Goal: Task Accomplishment & Management: Manage account settings

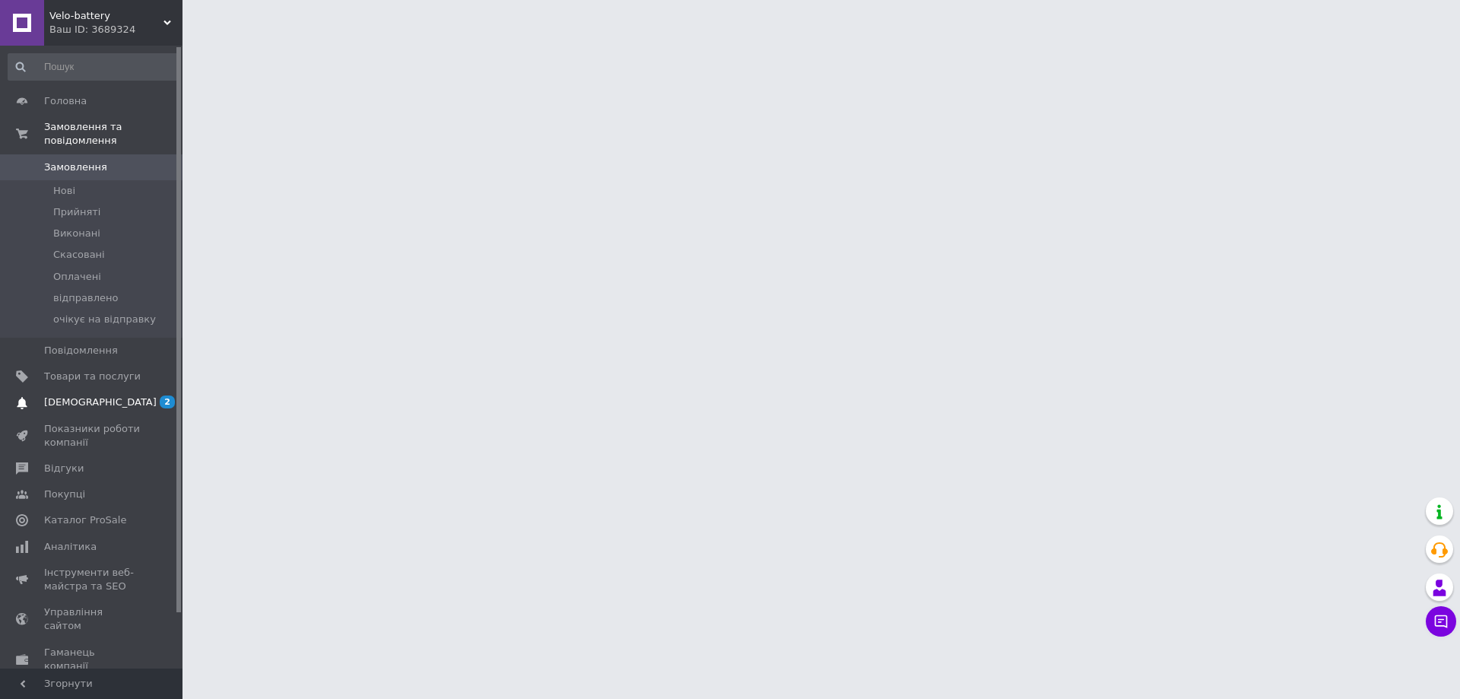
click at [107, 396] on span "[DEMOGRAPHIC_DATA]" at bounding box center [92, 403] width 97 height 14
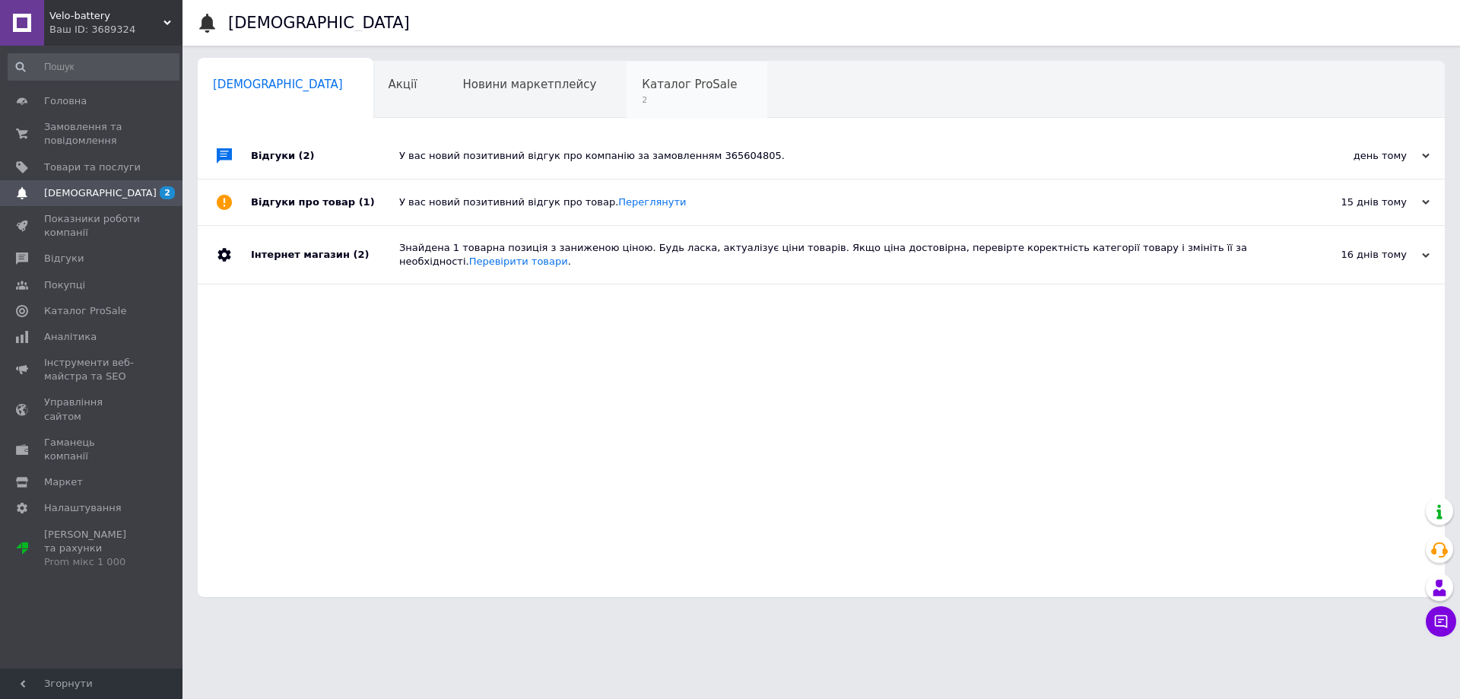
click at [627, 92] on div "Каталог ProSale 2" at bounding box center [697, 91] width 141 height 58
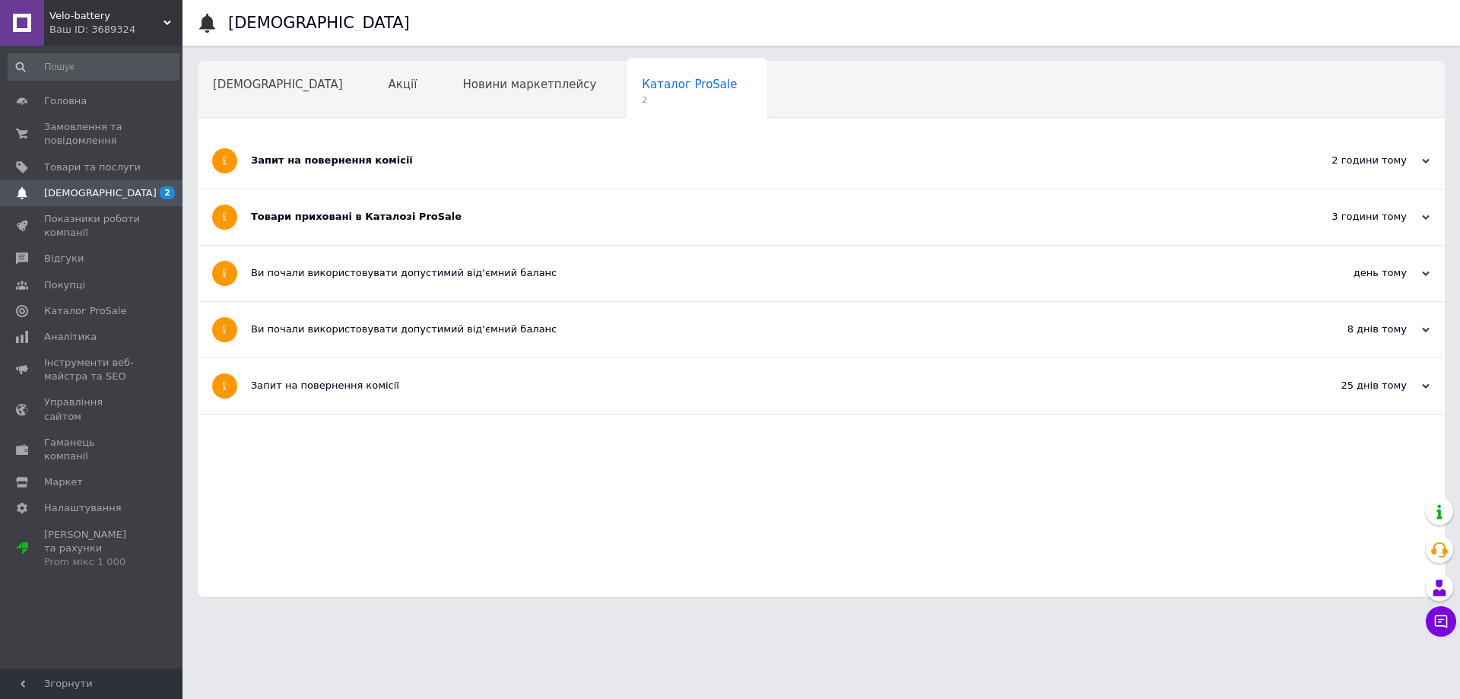
click at [401, 168] on div "Запит на повернення комісії" at bounding box center [764, 161] width 1027 height 56
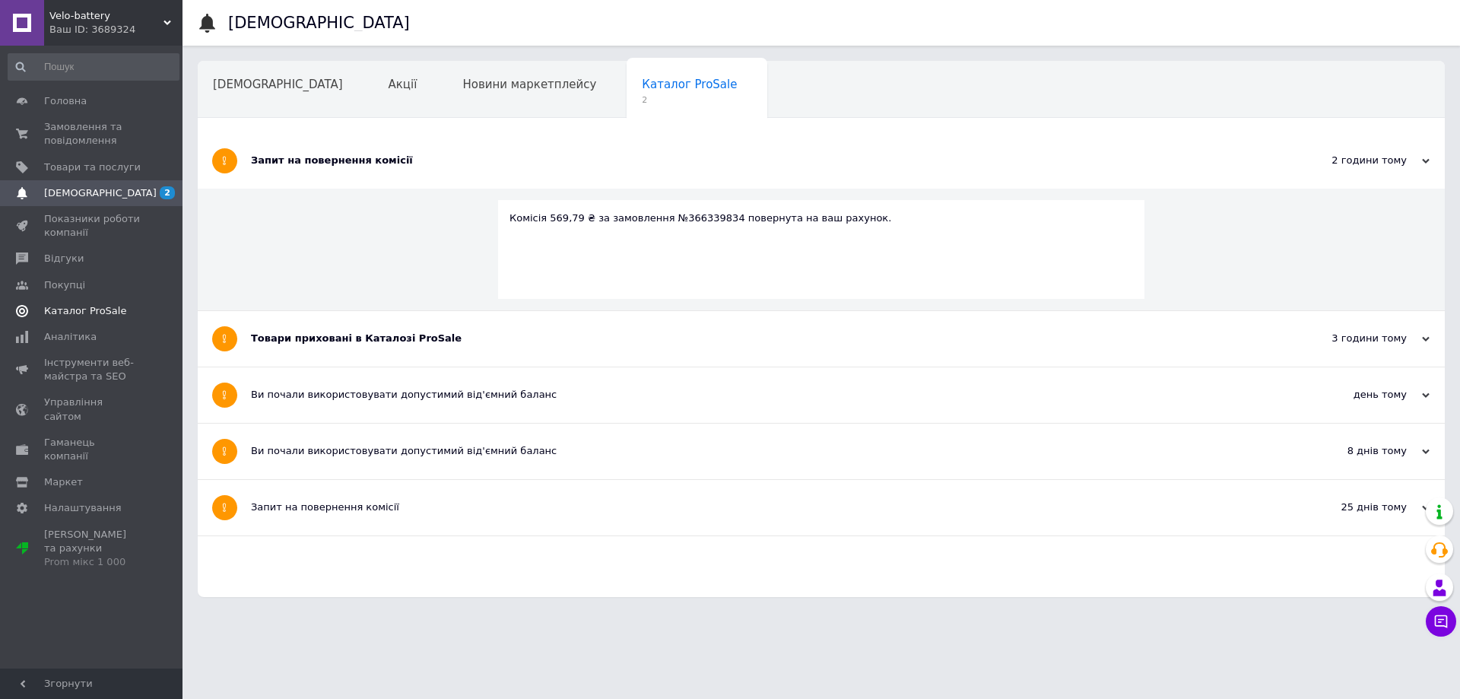
click at [131, 308] on span "Каталог ProSale" at bounding box center [92, 311] width 97 height 14
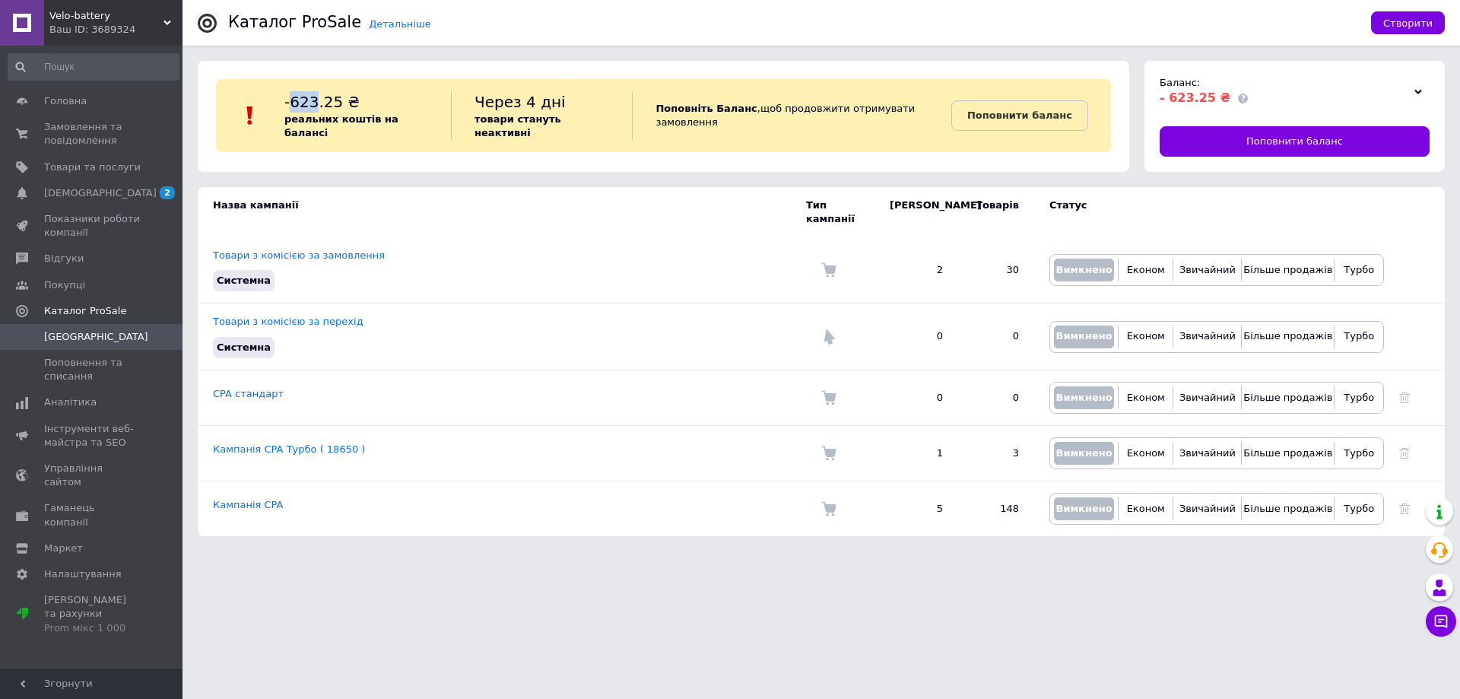
drag, startPoint x: 309, startPoint y: 106, endPoint x: 294, endPoint y: 106, distance: 15.2
click at [293, 106] on span "-623.25 ₴" at bounding box center [321, 102] width 75 height 18
click at [1193, 100] on span "- 623.25 ₴" at bounding box center [1195, 98] width 71 height 14
